Goal: Navigation & Orientation: Understand site structure

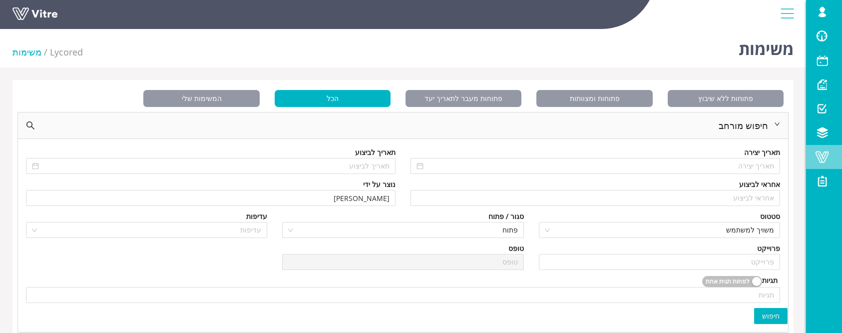
scroll to position [266, 0]
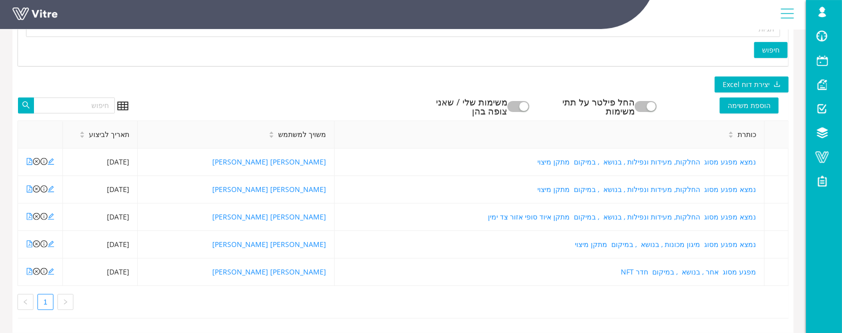
click at [41, 16] on link at bounding box center [49, 16] width 75 height 18
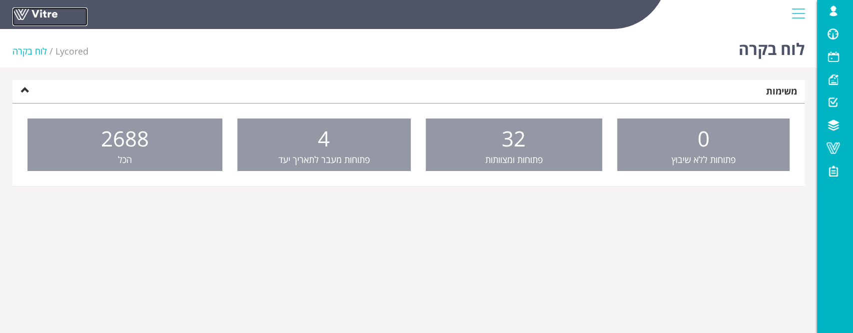
click at [47, 12] on link at bounding box center [49, 16] width 75 height 18
click at [21, 15] on link at bounding box center [49, 16] width 75 height 18
